Goal: Task Accomplishment & Management: Complete application form

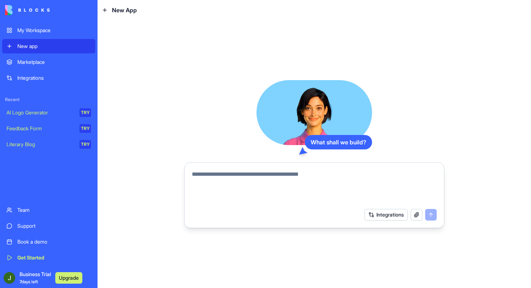
click at [64, 278] on button "Upgrade" at bounding box center [68, 279] width 27 height 12
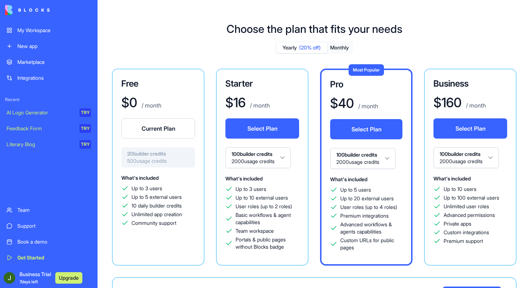
click at [36, 275] on span "Business Trial 7 days left" at bounding box center [35, 278] width 31 height 14
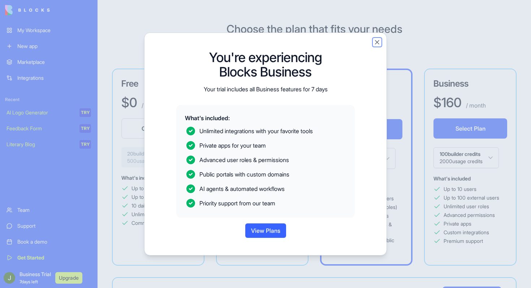
click at [380, 42] on button "Close" at bounding box center [377, 42] width 7 height 7
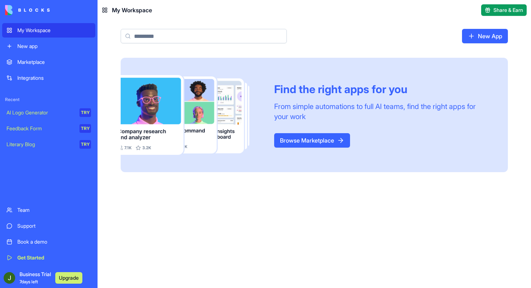
click at [38, 275] on span "Business Trial 7 days left" at bounding box center [35, 278] width 31 height 14
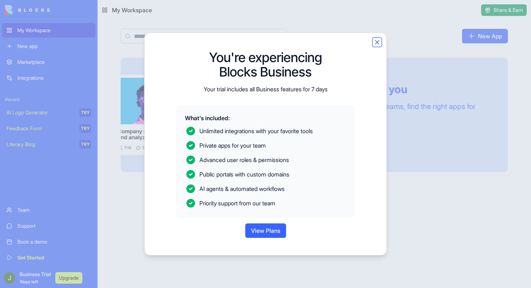
click at [378, 39] on button "Close" at bounding box center [377, 42] width 7 height 7
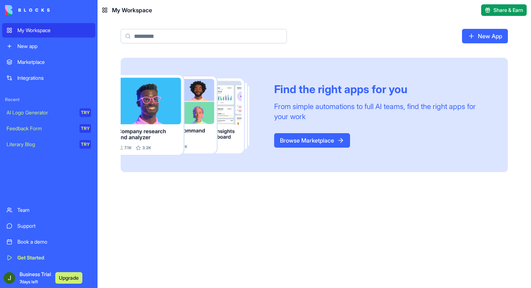
click at [105, 9] on rect at bounding box center [106, 9] width 2 height 2
click at [27, 82] on link "Integrations" at bounding box center [48, 78] width 93 height 14
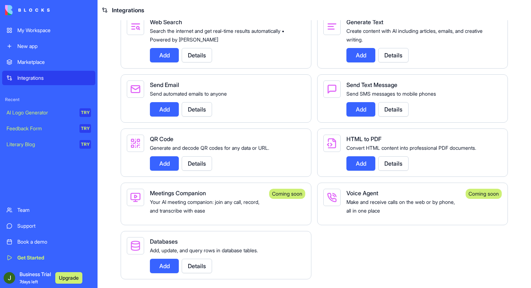
scroll to position [1142, 0]
click at [27, 60] on div "Marketplace" at bounding box center [54, 62] width 74 height 7
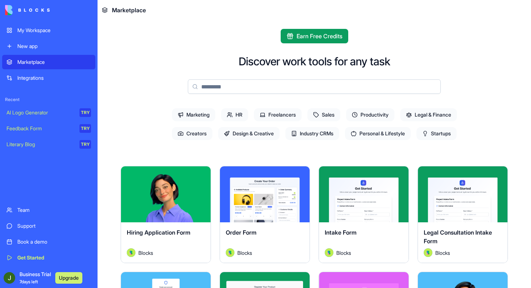
click at [48, 54] on div "My Workspace New app Marketplace Integrations Recent AI Logo Generator TRY Feed…" at bounding box center [48, 144] width 93 height 242
click at [21, 13] on img at bounding box center [27, 10] width 45 height 10
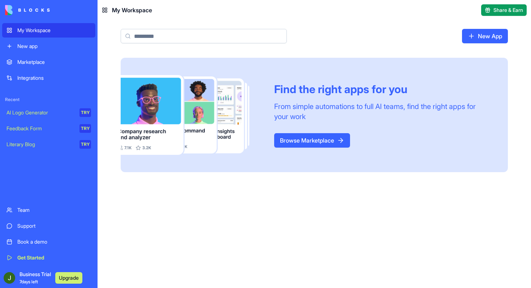
click at [106, 8] on icon at bounding box center [105, 10] width 6 height 6
click at [105, 10] on icon at bounding box center [105, 10] width 6 height 6
click at [479, 33] on link "New App" at bounding box center [485, 36] width 46 height 14
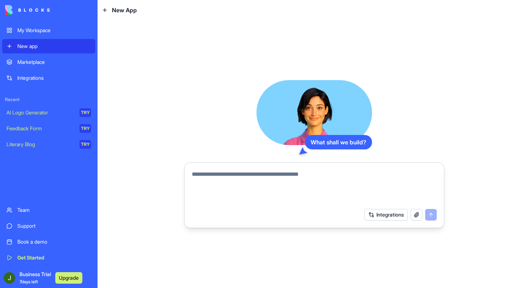
click at [275, 171] on textarea at bounding box center [314, 187] width 245 height 35
type textarea "*"
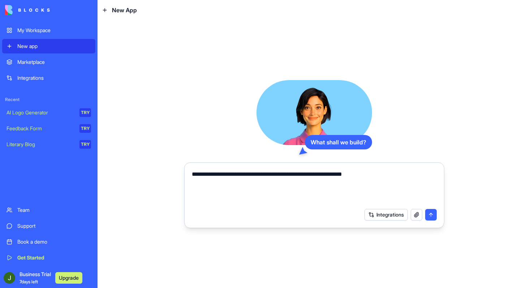
click at [310, 177] on textarea "**********" at bounding box center [314, 187] width 245 height 35
click at [404, 178] on textarea "**********" at bounding box center [314, 187] width 245 height 35
type textarea "**********"
click at [432, 217] on button "submit" at bounding box center [431, 215] width 12 height 12
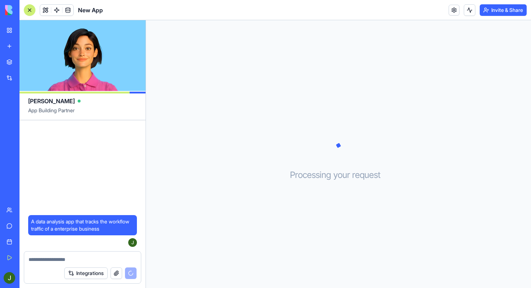
scroll to position [165, 0]
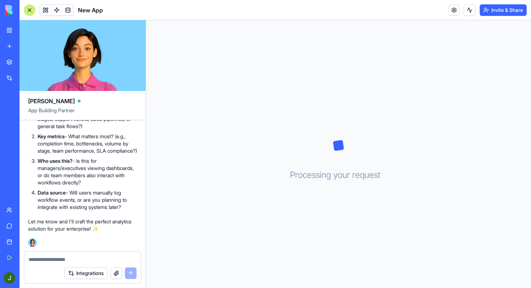
click at [84, 156] on ol "What types of workflows do you want to track? (e.g., approval processes, projec…" at bounding box center [82, 156] width 109 height 110
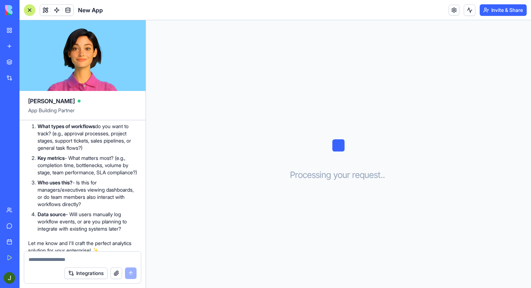
scroll to position [136, 0]
click at [59, 262] on textarea at bounding box center [83, 259] width 108 height 7
type textarea "**********"
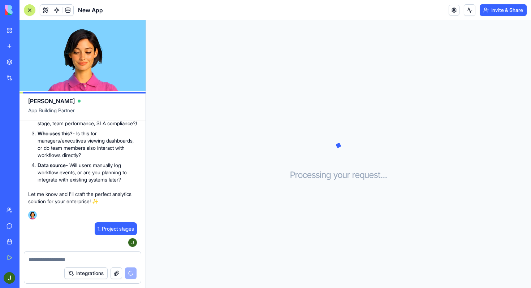
click at [106, 167] on p "Data source - Will users manually log workflow events, or are you planning to i…" at bounding box center [87, 173] width 99 height 22
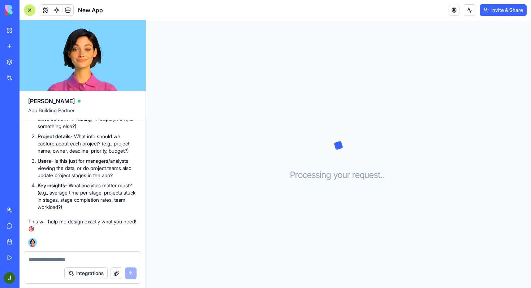
scroll to position [352, 0]
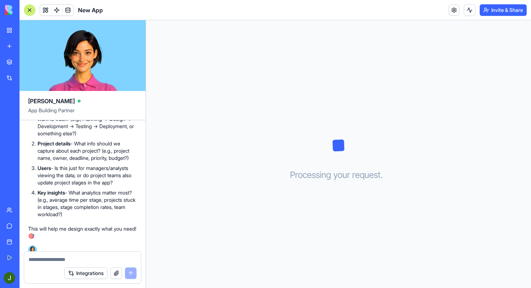
click at [83, 258] on textarea at bounding box center [83, 259] width 108 height 7
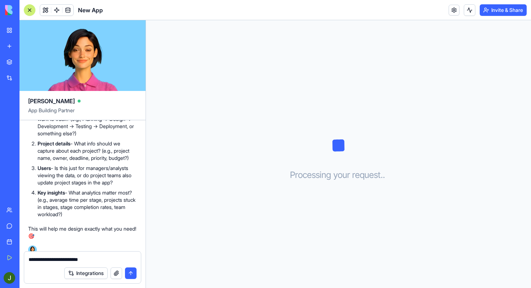
type textarea "**********"
click at [108, 187] on p "Users - Is this just for managers/analysts viewing the data, or do project team…" at bounding box center [87, 176] width 99 height 22
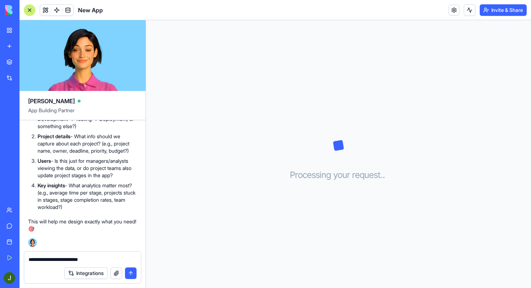
scroll to position [366, 0]
drag, startPoint x: 106, startPoint y: 260, endPoint x: 21, endPoint y: 259, distance: 84.6
click at [21, 259] on div "**********" at bounding box center [83, 270] width 126 height 37
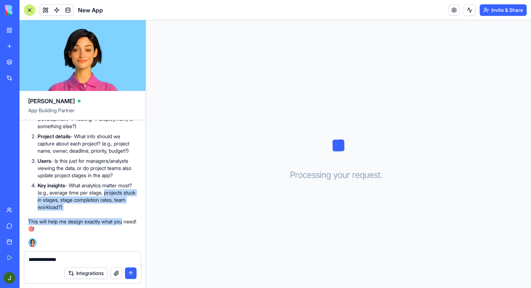
drag, startPoint x: 142, startPoint y: 224, endPoint x: 140, endPoint y: 190, distance: 34.4
click at [140, 190] on div "A data analysis app that tracks the workflow traffic of a enterprise business U…" at bounding box center [83, 6] width 126 height 490
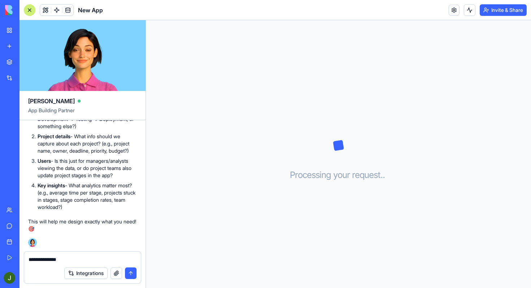
click at [117, 209] on p "Key insights - What analytics matter most? (e.g., average time per stage, proje…" at bounding box center [87, 196] width 99 height 29
click at [90, 256] on div "**********" at bounding box center [82, 258] width 117 height 12
click at [103, 200] on p "Key insights - What analytics matter most? (e.g., average time per stage, proje…" at bounding box center [87, 196] width 99 height 29
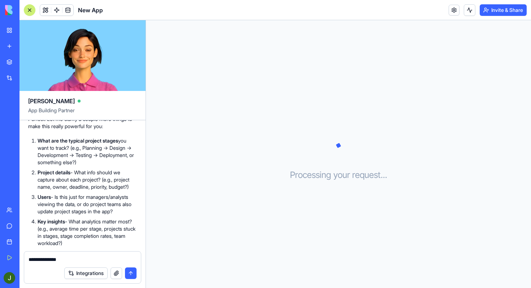
scroll to position [337, 0]
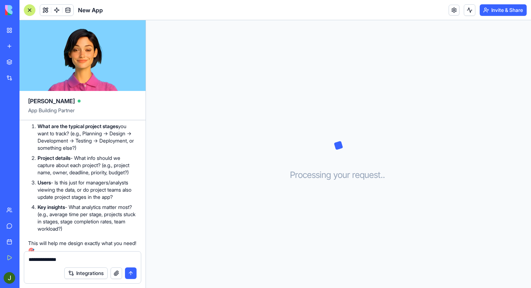
click at [81, 261] on textarea "**********" at bounding box center [83, 259] width 108 height 7
click at [49, 265] on div "Integrations" at bounding box center [82, 274] width 117 height 20
click at [59, 260] on textarea "**********" at bounding box center [83, 256] width 108 height 14
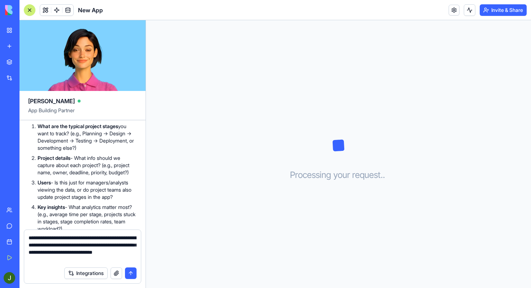
click at [59, 201] on p "Users - Is this just for managers/analysts viewing the data, or do project team…" at bounding box center [87, 190] width 99 height 22
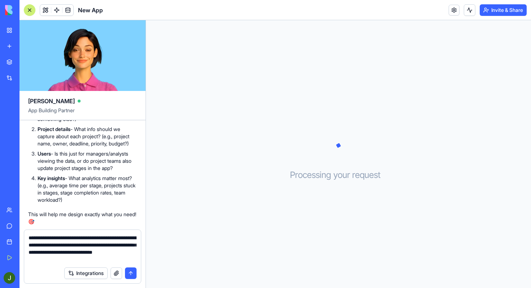
scroll to position [381, 0]
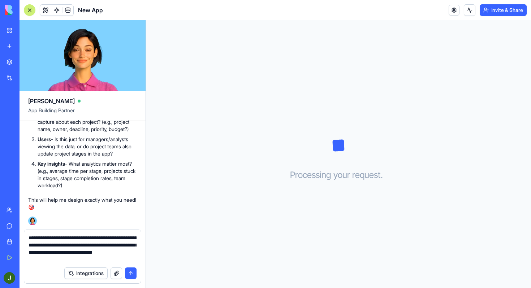
click at [102, 261] on textarea "**********" at bounding box center [83, 249] width 108 height 29
click at [46, 254] on textarea "**********" at bounding box center [83, 249] width 108 height 29
click at [133, 261] on textarea "**********" at bounding box center [83, 249] width 108 height 29
type textarea "**********"
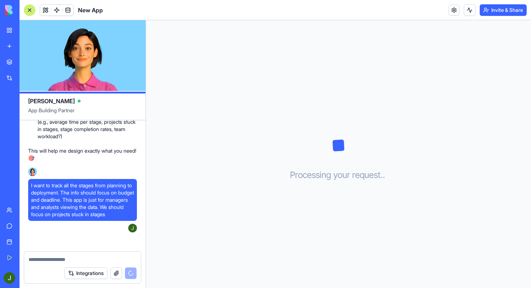
scroll to position [579, 0]
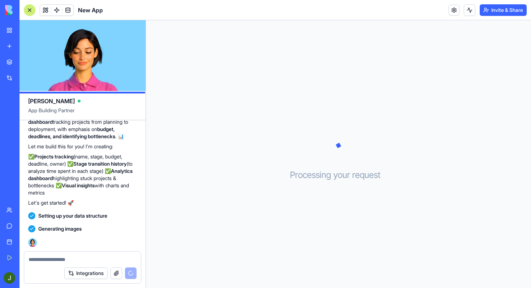
click at [97, 164] on strong "Stage transition history" at bounding box center [100, 164] width 54 height 6
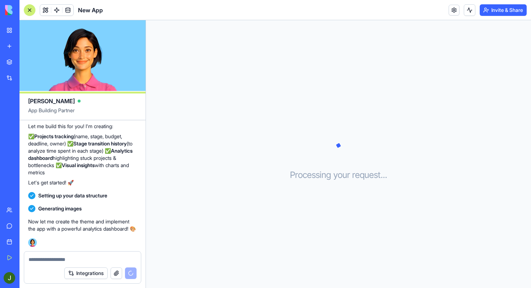
click at [79, 179] on p "Let's get started! 🚀" at bounding box center [82, 182] width 109 height 7
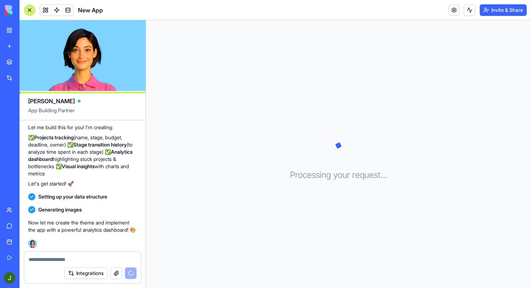
scroll to position [563, 0]
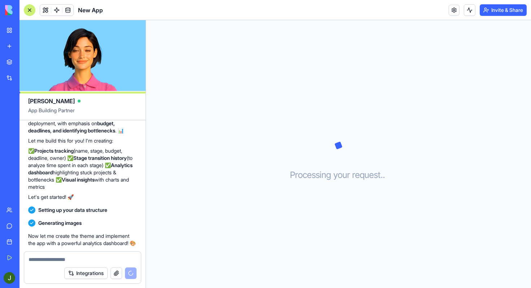
click at [99, 201] on div "Perfect! Got it - a manager-focused analytics dashboard tracking projects from …" at bounding box center [82, 153] width 109 height 95
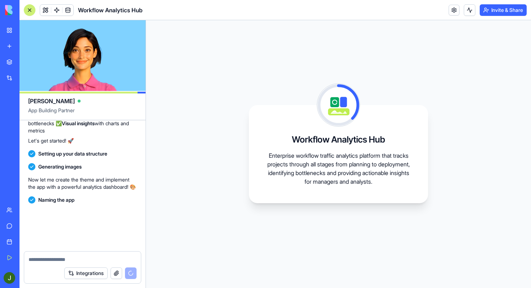
scroll to position [671, 0]
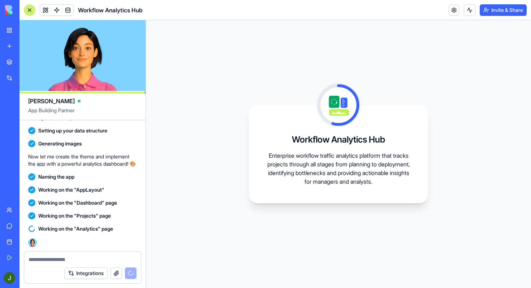
click at [105, 203] on span "Working on the "Dashboard" page" at bounding box center [77, 203] width 79 height 7
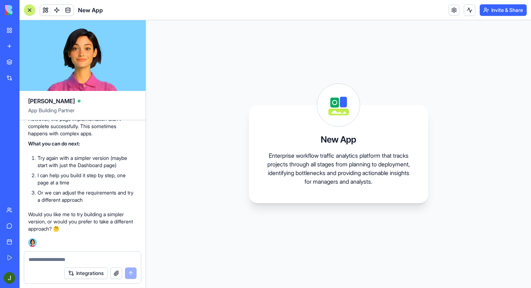
click at [63, 259] on textarea at bounding box center [83, 259] width 108 height 7
type textarea "**********"
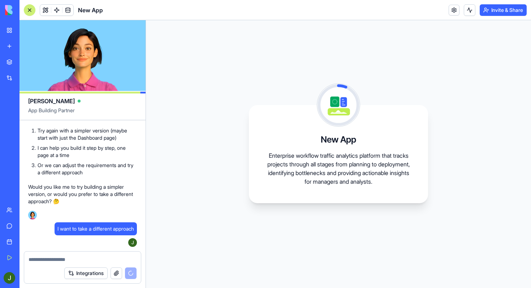
scroll to position [1062, 0]
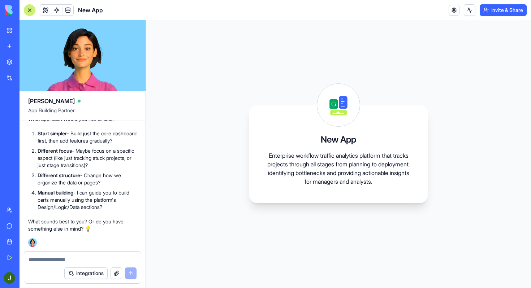
click at [74, 168] on p "Different focus - Maybe focus on a specific aspect (like just tracking stuck pr…" at bounding box center [87, 158] width 99 height 22
click at [56, 261] on textarea at bounding box center [83, 259] width 108 height 7
type textarea "**********"
click at [127, 276] on button "submit" at bounding box center [131, 274] width 12 height 12
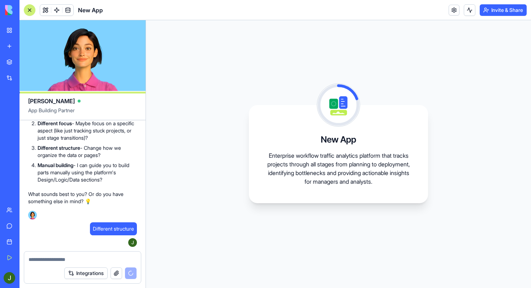
scroll to position [1373, 0]
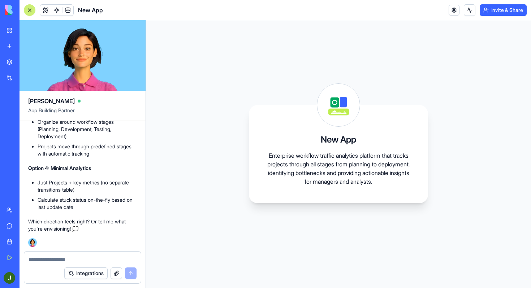
click at [123, 217] on div "Perfect! Let's rethink the structure. 🤔 A few options for how we could restruct…" at bounding box center [82, 108] width 109 height 249
click at [61, 260] on textarea at bounding box center [83, 259] width 108 height 7
type textarea "**********"
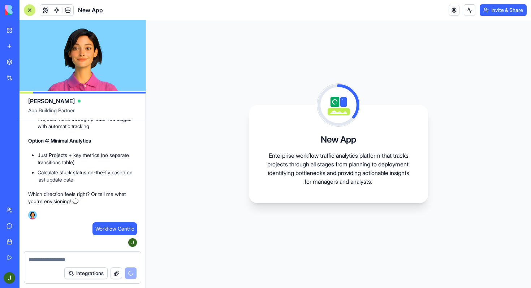
scroll to position [1682, 0]
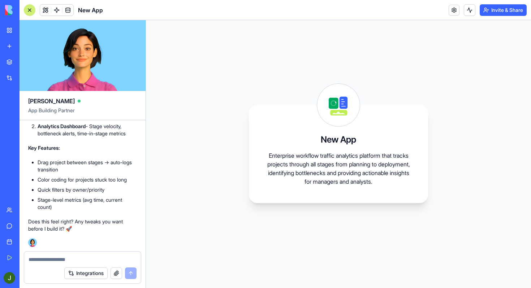
click at [52, 191] on li "Quick filters by owner/priority" at bounding box center [87, 190] width 99 height 7
click at [63, 260] on textarea at bounding box center [83, 259] width 108 height 7
type textarea "**********"
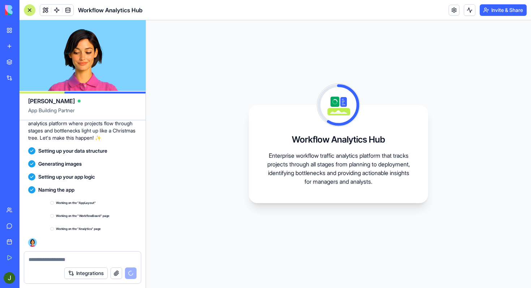
scroll to position [1871, 0]
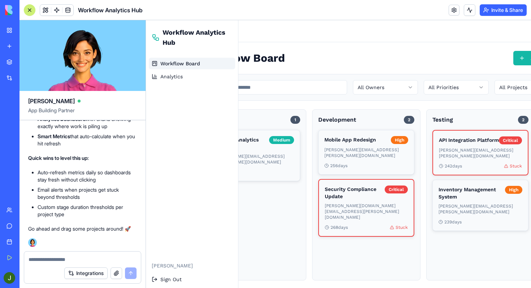
scroll to position [0, 46]
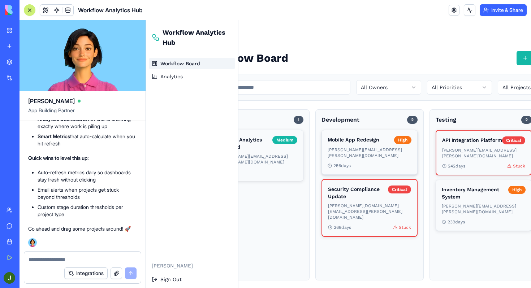
click at [368, 150] on p "[PERSON_NAME][EMAIL_ADDRESS][PERSON_NAME][DOMAIN_NAME]" at bounding box center [370, 153] width 84 height 12
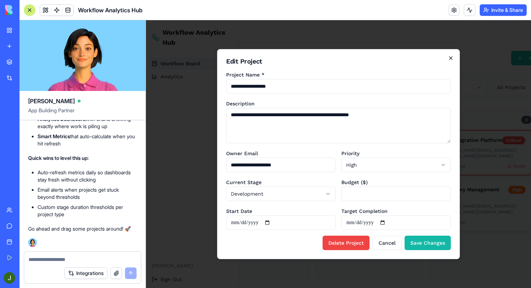
click at [451, 60] on icon "button" at bounding box center [451, 58] width 6 height 6
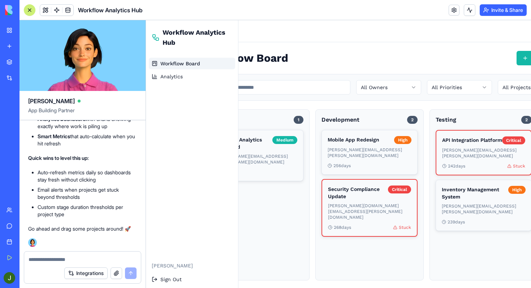
click at [270, 197] on div "Customer Analytics Dashboard Medium [PERSON_NAME][EMAIL_ADDRESS][PERSON_NAME][D…" at bounding box center [255, 202] width 96 height 145
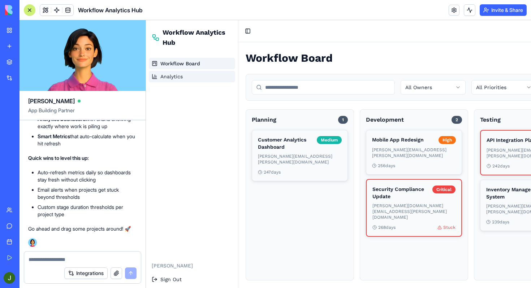
scroll to position [0, 0]
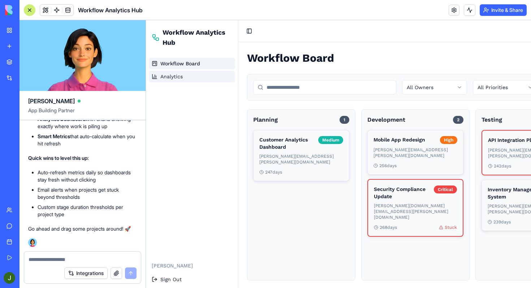
click at [182, 77] on span "Analytics" at bounding box center [172, 76] width 22 height 7
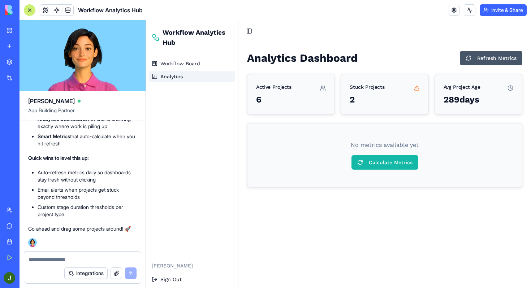
click at [369, 102] on div "2" at bounding box center [385, 100] width 70 height 12
click at [381, 161] on button "Calculate Metrics" at bounding box center [385, 162] width 67 height 14
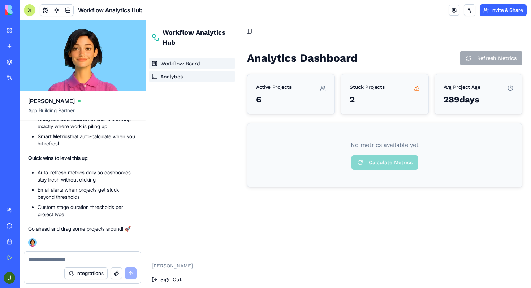
click at [191, 60] on span "Workflow Board" at bounding box center [181, 63] width 40 height 7
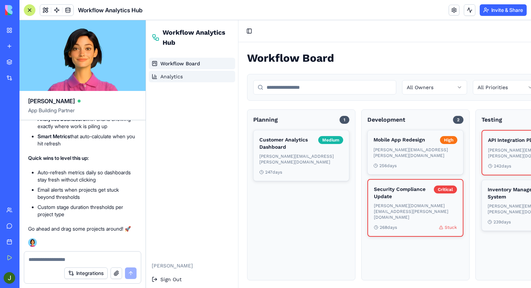
click at [187, 77] on link "Analytics" at bounding box center [192, 77] width 86 height 12
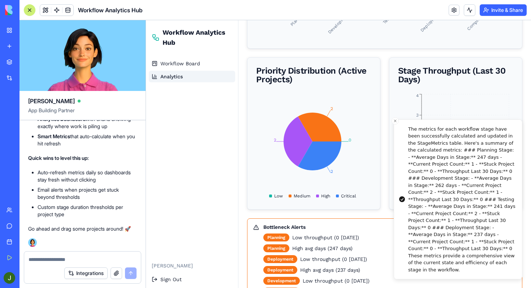
scroll to position [438, 0]
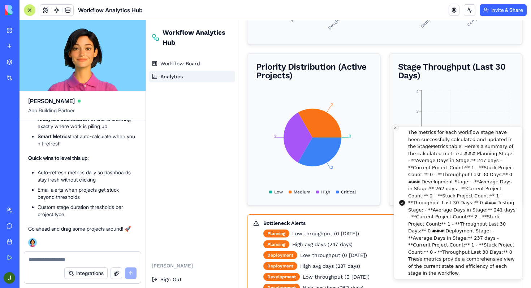
click at [393, 128] on icon "Close toast" at bounding box center [395, 128] width 4 height 4
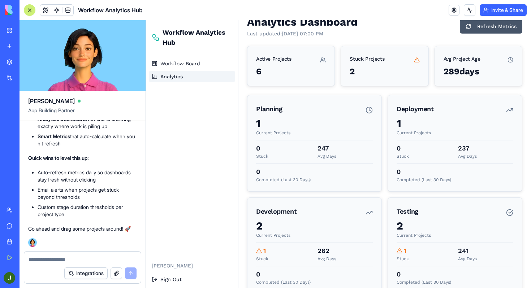
scroll to position [0, 0]
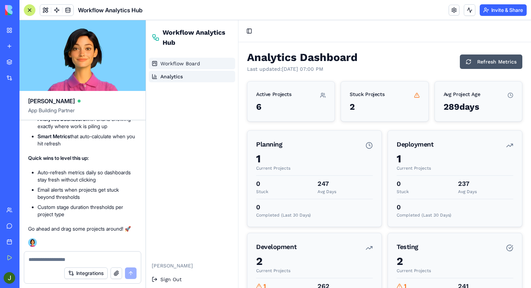
click at [204, 63] on link "Workflow Board" at bounding box center [192, 64] width 86 height 12
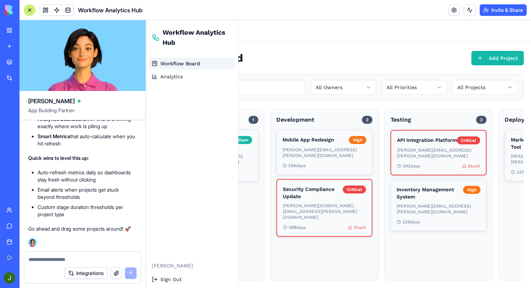
scroll to position [0, 93]
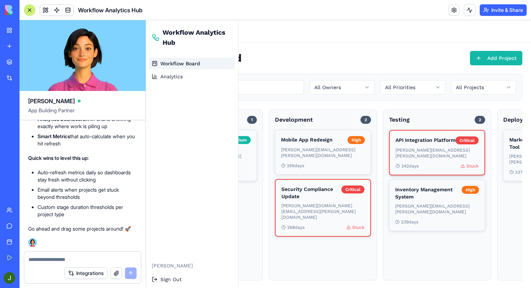
click at [435, 144] on h4 "API Integration Platform" at bounding box center [426, 140] width 60 height 7
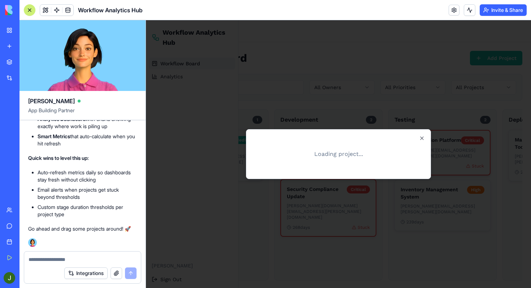
scroll to position [0, 87]
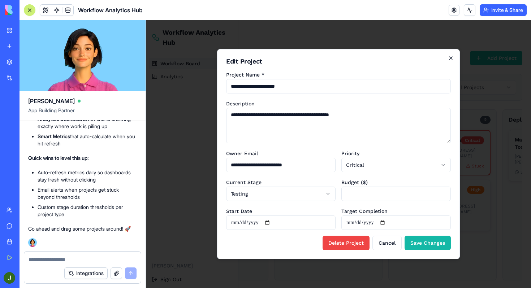
click at [450, 60] on icon "button" at bounding box center [451, 58] width 6 height 6
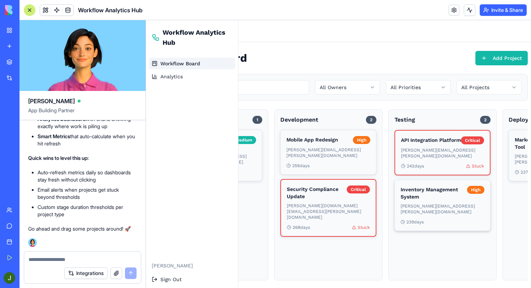
click at [428, 209] on p "[PERSON_NAME][EMAIL_ADDRESS][PERSON_NAME][DOMAIN_NAME]" at bounding box center [443, 210] width 84 height 12
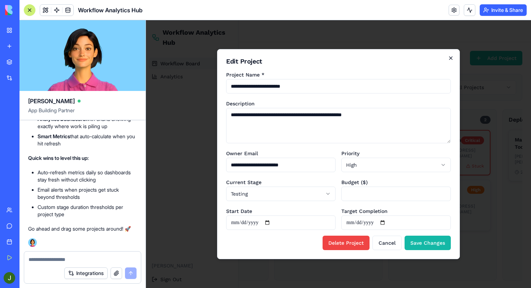
click at [451, 60] on icon "button" at bounding box center [451, 58] width 6 height 6
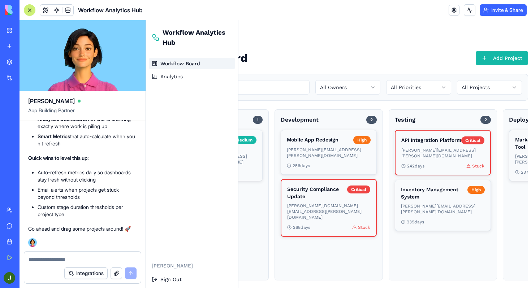
scroll to position [0, 93]
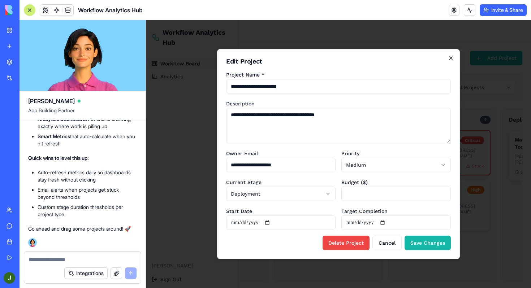
click at [449, 59] on icon "button" at bounding box center [451, 58] width 6 height 6
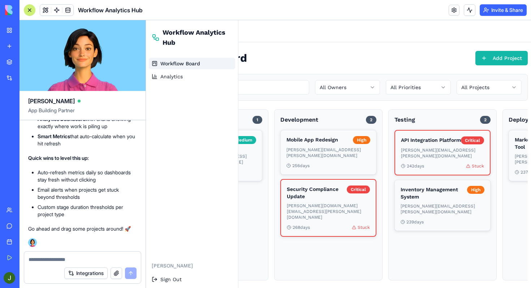
click at [346, 288] on html "Workflow Analytics Hub Workflow Board Analytics [PERSON_NAME] Sign Out Toggle S…" at bounding box center [251, 157] width 385 height 275
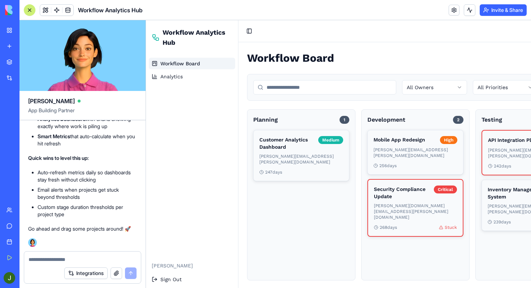
scroll to position [0, 0]
click at [302, 142] on h4 "Customer Analytics Dashboard" at bounding box center [289, 143] width 59 height 14
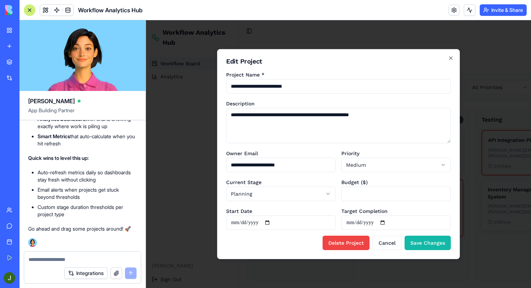
click at [451, 57] on icon "button" at bounding box center [451, 58] width 6 height 6
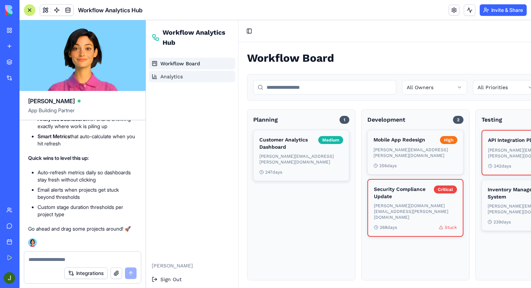
click at [202, 73] on link "Analytics" at bounding box center [192, 77] width 86 height 12
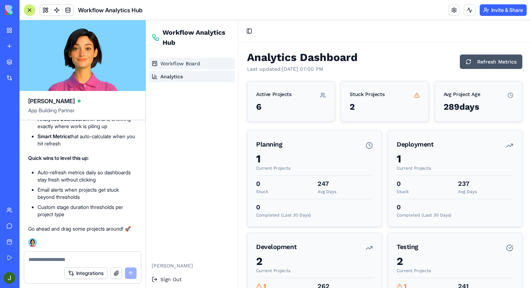
click at [194, 66] on span "Workflow Board" at bounding box center [181, 63] width 40 height 7
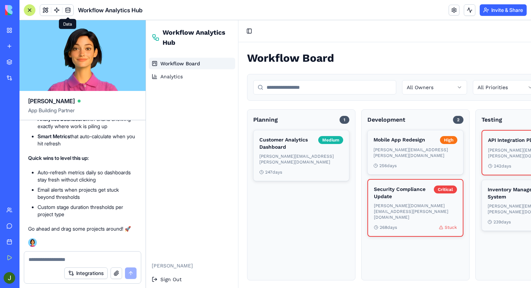
click at [67, 8] on span at bounding box center [68, 10] width 20 height 20
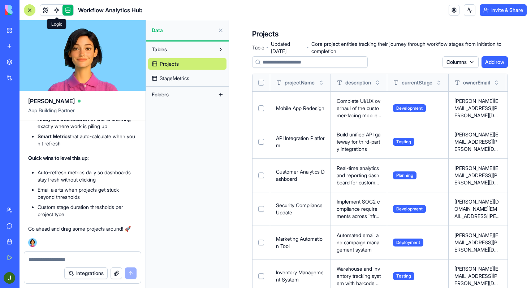
click at [57, 9] on span at bounding box center [57, 10] width 20 height 20
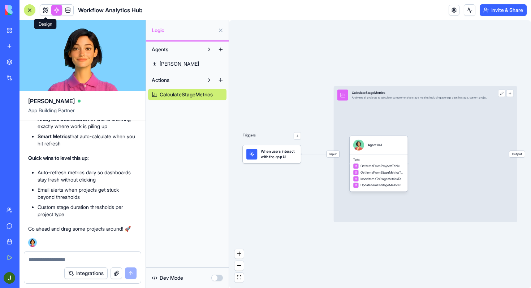
click at [46, 9] on link at bounding box center [45, 10] width 11 height 11
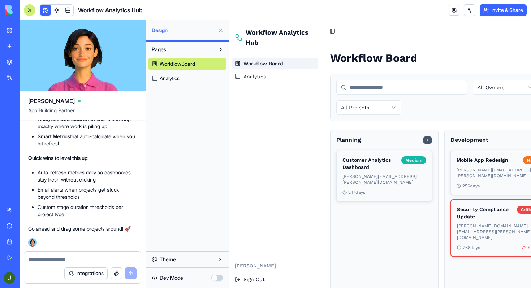
click at [185, 121] on div "Pages WorkflowBoard Analytics" at bounding box center [187, 147] width 83 height 210
click at [298, 152] on div "Workflow Board Analytics" at bounding box center [275, 156] width 92 height 202
click at [197, 77] on link "Analytics" at bounding box center [187, 79] width 78 height 12
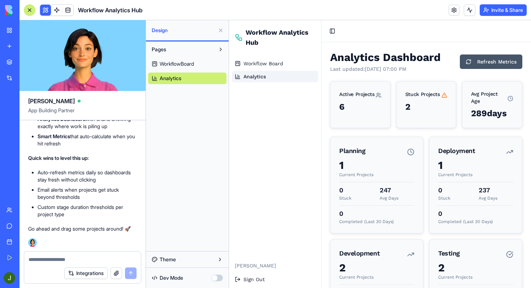
click at [222, 29] on button at bounding box center [221, 31] width 12 height 12
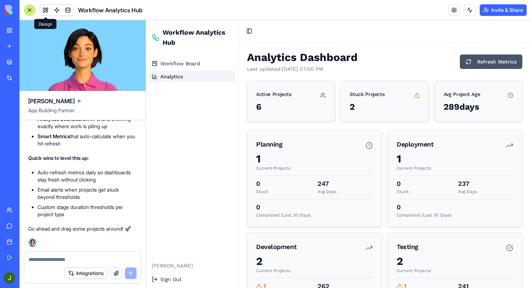
click at [180, 123] on div "Workflow Board Analytics" at bounding box center [192, 156] width 92 height 202
click at [452, 13] on link at bounding box center [454, 10] width 11 height 11
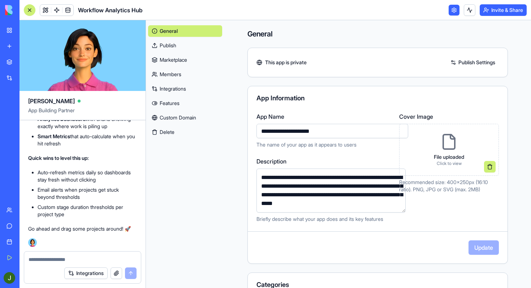
click at [329, 127] on input "**********" at bounding box center [333, 131] width 152 height 14
click at [375, 205] on textarea "**********" at bounding box center [331, 191] width 149 height 44
type textarea "**********"
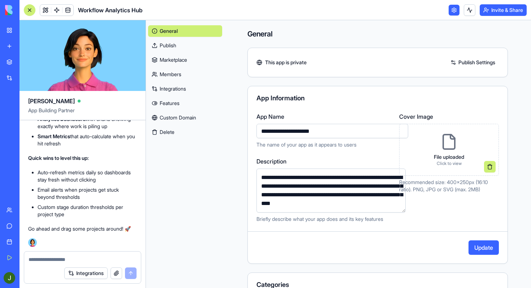
click at [460, 234] on div "**********" at bounding box center [378, 175] width 261 height 178
click at [470, 253] on button "Update" at bounding box center [484, 248] width 30 height 14
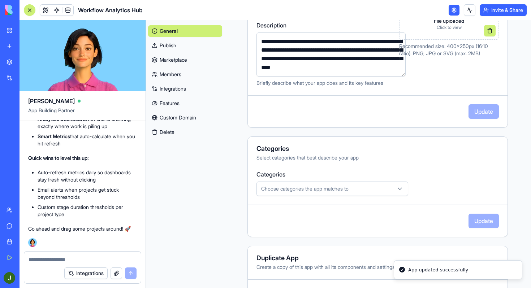
scroll to position [169, 0]
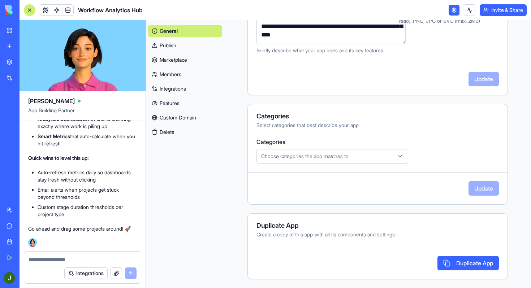
click at [319, 160] on button "Choose categories the app matches to" at bounding box center [333, 156] width 152 height 14
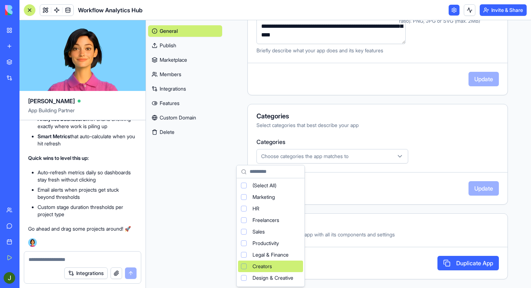
click at [210, 238] on html "My Workspace New app Marketplace Integrations Recent New App AI Logo Generator …" at bounding box center [265, 144] width 531 height 288
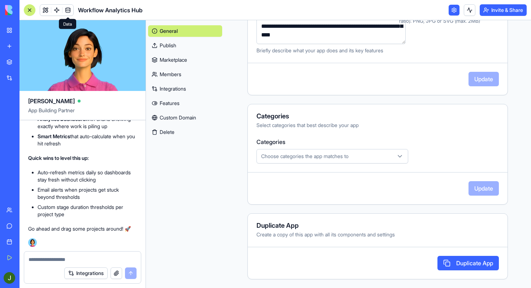
click at [72, 12] on link at bounding box center [68, 10] width 11 height 11
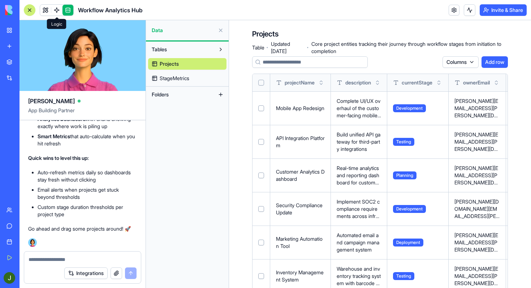
click at [61, 7] on link at bounding box center [56, 10] width 11 height 11
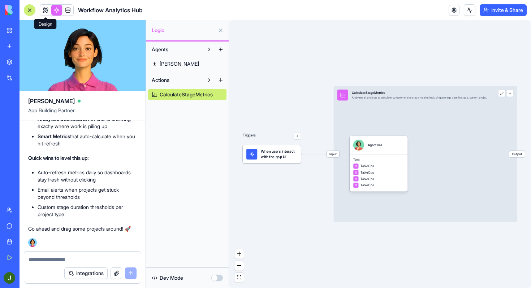
click at [48, 7] on link at bounding box center [45, 10] width 11 height 11
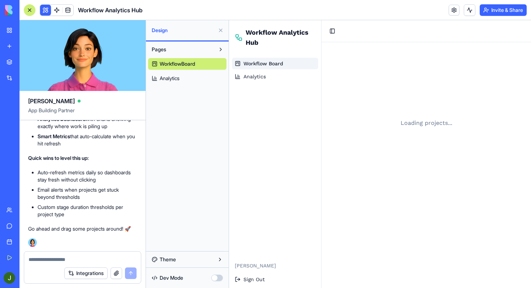
click at [221, 33] on button at bounding box center [221, 31] width 12 height 12
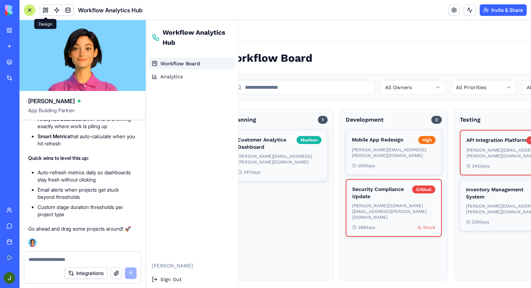
scroll to position [0, 17]
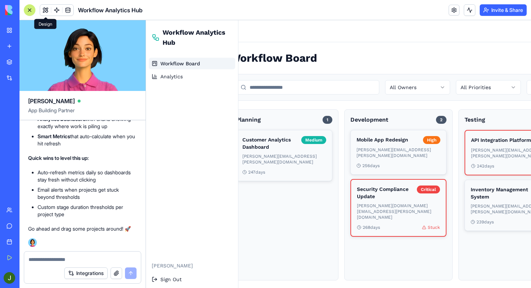
click at [177, 187] on div "Workflow Board Analytics" at bounding box center [192, 156] width 92 height 202
click at [14, 211] on link "Team" at bounding box center [16, 210] width 29 height 14
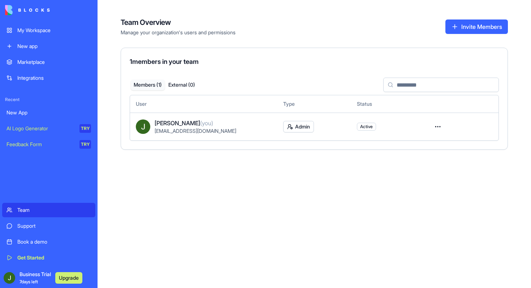
click at [436, 126] on html "My Workspace New app Marketplace Integrations Recent New App AI Logo Generator …" at bounding box center [265, 144] width 531 height 288
click at [411, 168] on div "Remove user" at bounding box center [413, 170] width 58 height 12
click at [38, 275] on span "Business Trial 7 days left" at bounding box center [35, 278] width 31 height 14
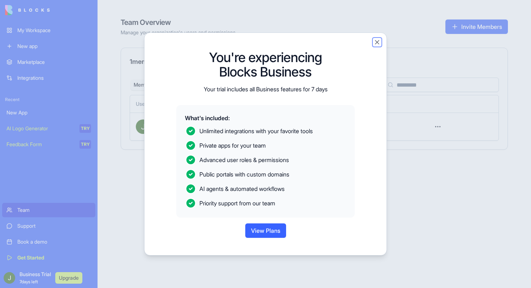
click at [379, 44] on button "Close" at bounding box center [377, 42] width 7 height 7
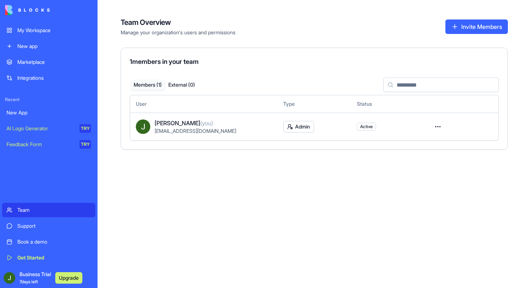
click at [26, 80] on div "Integrations" at bounding box center [54, 77] width 74 height 7
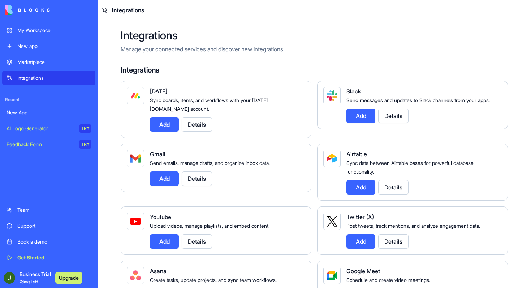
click at [33, 34] on div "My Workspace" at bounding box center [54, 30] width 74 height 7
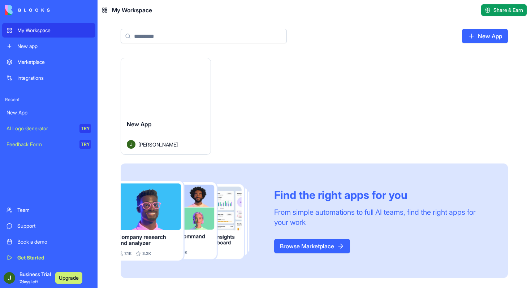
click at [203, 66] on html "My Workspace New app Marketplace Integrations Recent New App AI Logo Generator …" at bounding box center [265, 144] width 531 height 288
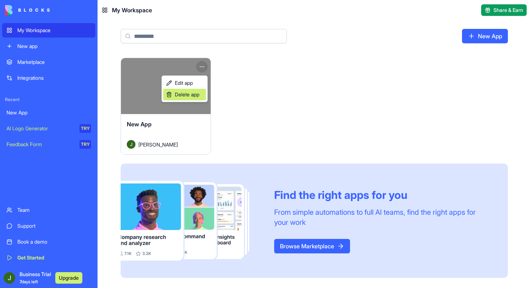
click at [188, 95] on span "Delete app" at bounding box center [187, 94] width 25 height 7
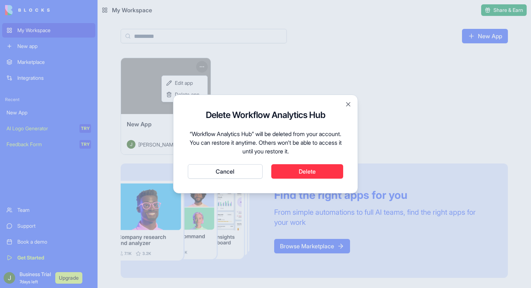
click at [304, 171] on button "Delete" at bounding box center [307, 171] width 72 height 14
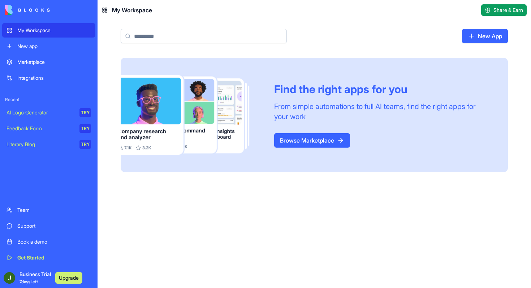
click at [30, 279] on span "7 days left" at bounding box center [29, 281] width 18 height 5
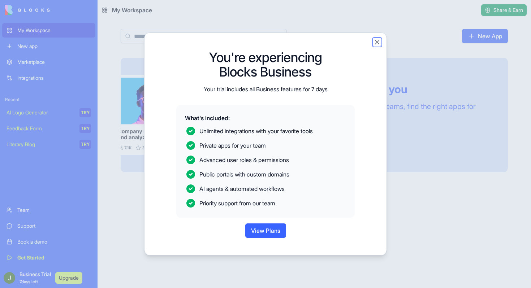
click at [379, 42] on button "Close" at bounding box center [377, 42] width 7 height 7
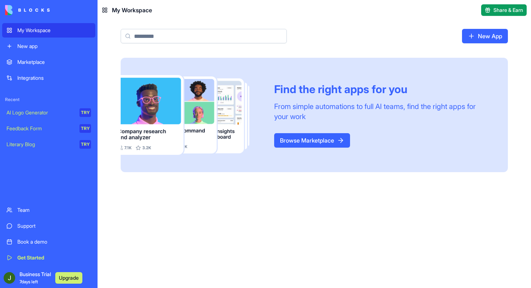
click at [28, 230] on link "Support" at bounding box center [48, 226] width 93 height 14
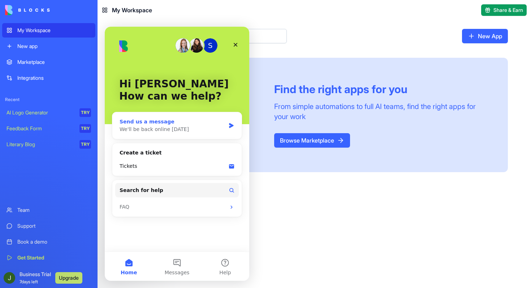
click at [175, 132] on div "We'll be back online tomorrow" at bounding box center [173, 130] width 106 height 8
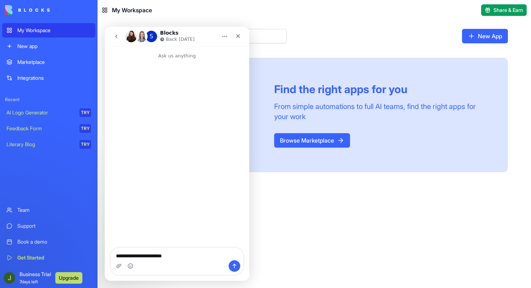
type textarea "**********"
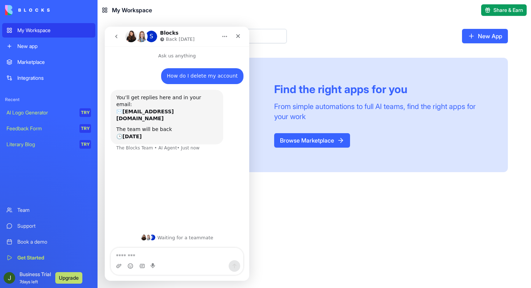
click at [115, 39] on button "go back" at bounding box center [117, 37] width 14 height 14
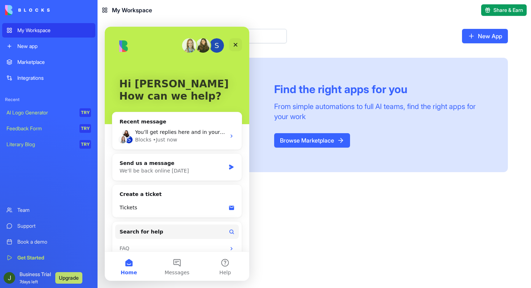
scroll to position [10, 0]
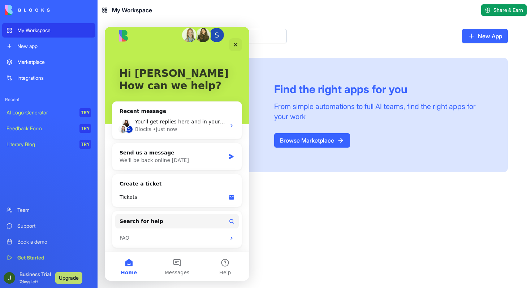
click at [201, 245] on div "Search for help FAQ" at bounding box center [176, 229] width 129 height 37
click at [200, 240] on div "FAQ" at bounding box center [173, 239] width 106 height 8
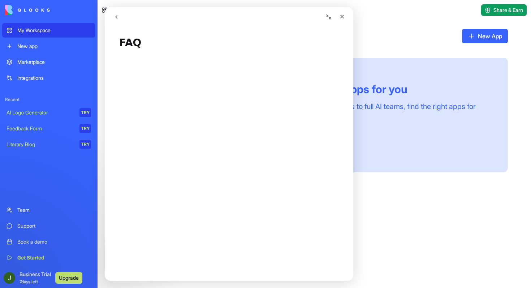
scroll to position [0, 0]
click at [342, 16] on icon "Close" at bounding box center [343, 17] width 4 height 4
